Goal: Task Accomplishment & Management: Use online tool/utility

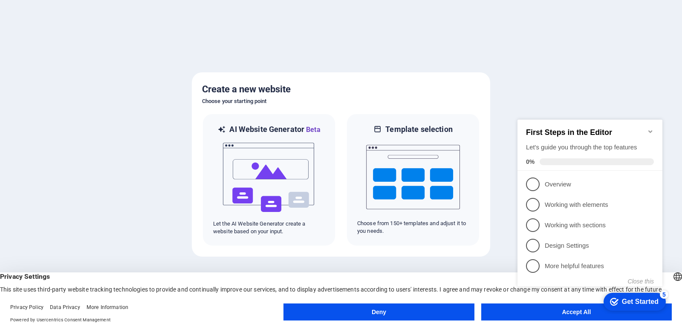
click at [390, 313] on button "Deny" at bounding box center [378, 312] width 191 height 17
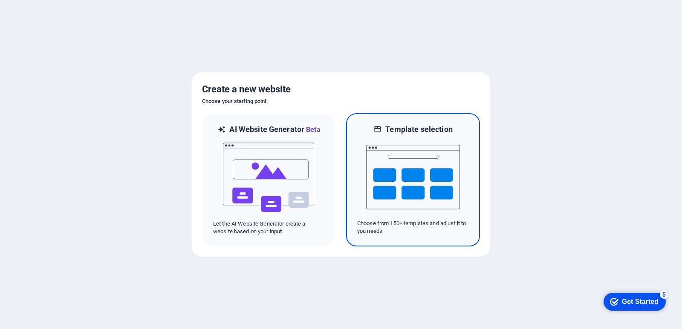
click at [399, 188] on img at bounding box center [413, 177] width 94 height 85
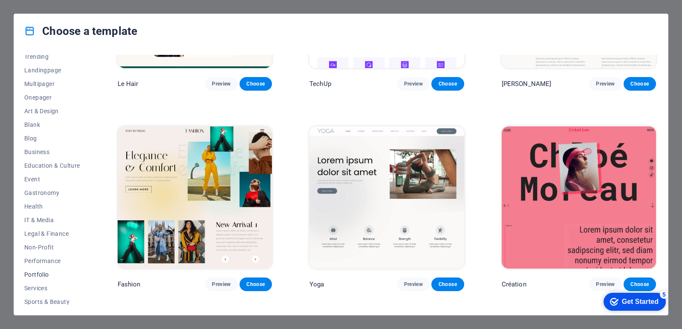
scroll to position [91, 0]
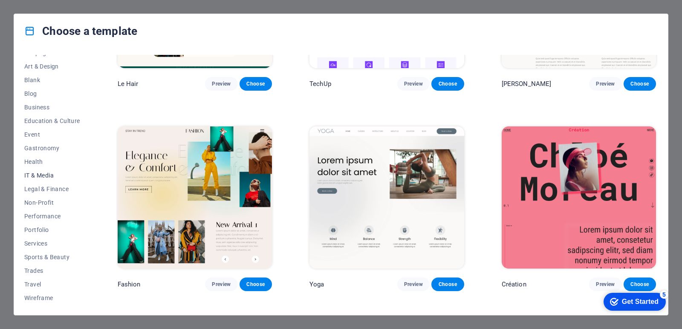
click at [32, 174] on span "IT & Media" at bounding box center [52, 175] width 56 height 7
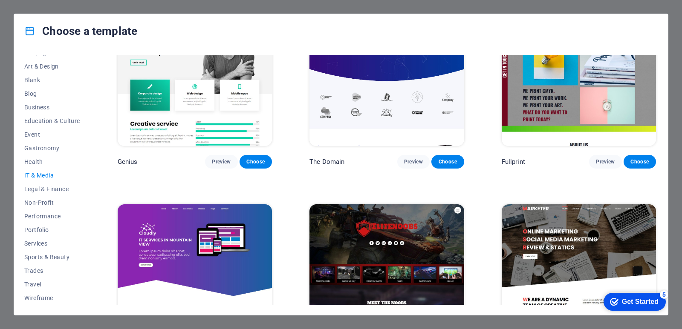
scroll to position [515, 0]
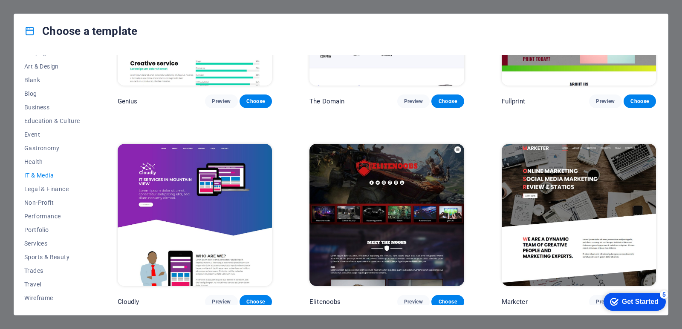
click at [333, 33] on div "Choose a template" at bounding box center [341, 31] width 654 height 34
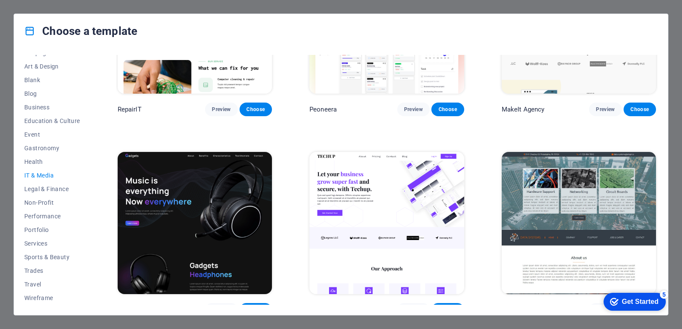
scroll to position [170, 0]
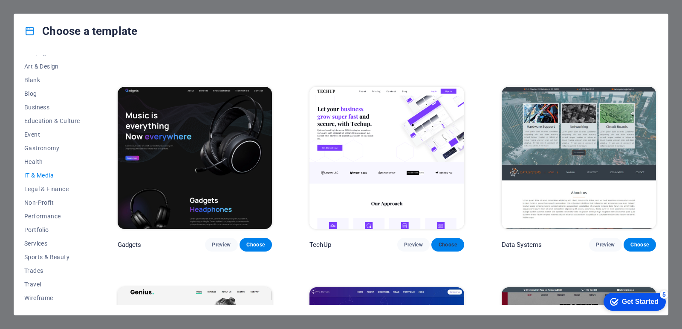
click at [446, 242] on span "Choose" at bounding box center [447, 245] width 19 height 7
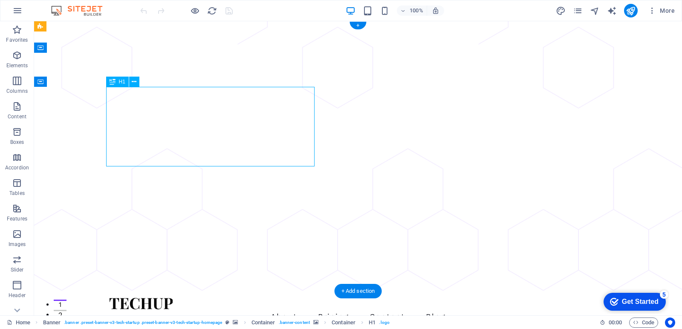
click at [237, 310] on nav "About Pricing Contact Blog" at bounding box center [358, 317] width 498 height 14
